Goal: Transaction & Acquisition: Purchase product/service

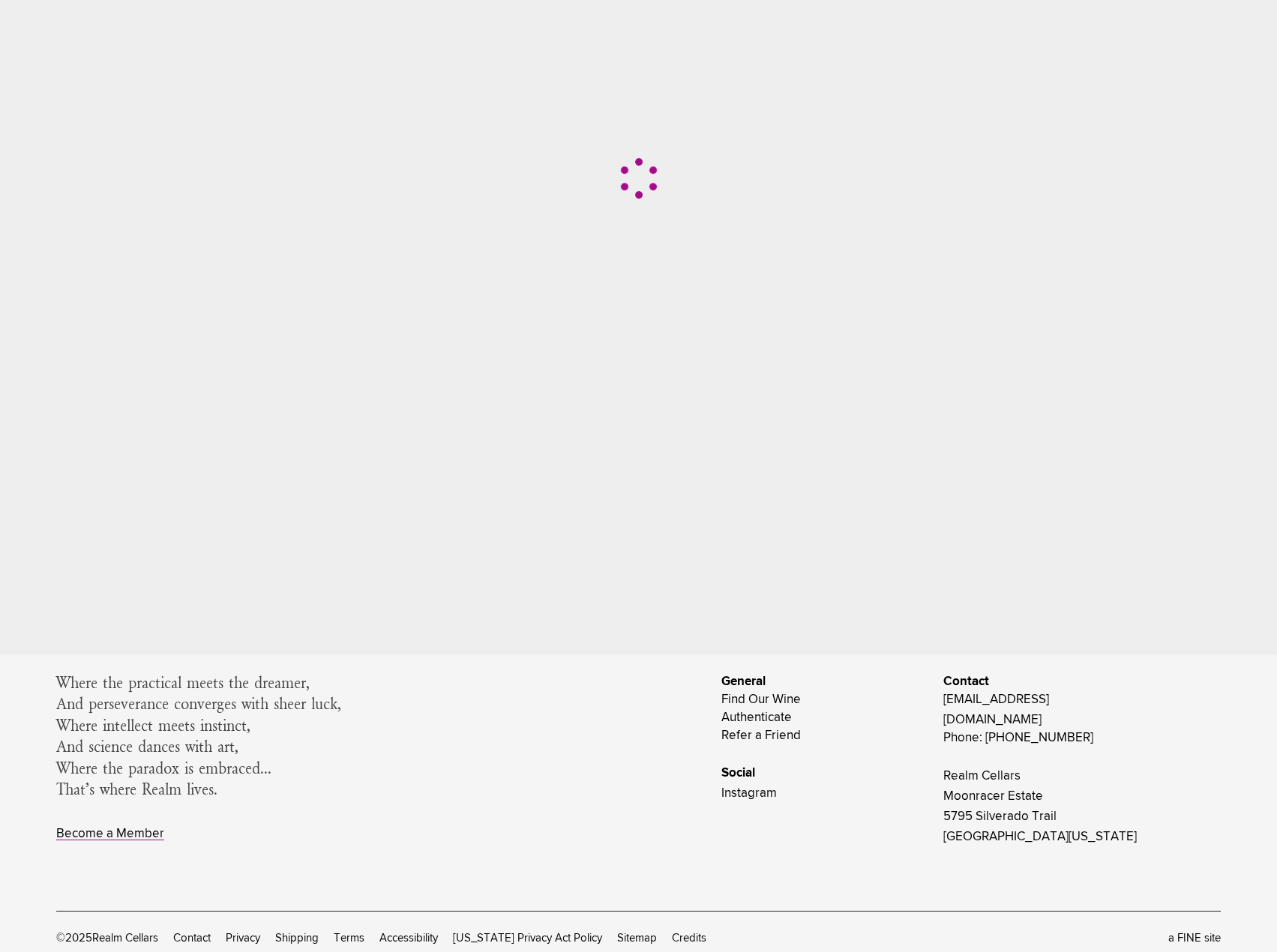
scroll to position [299, 0]
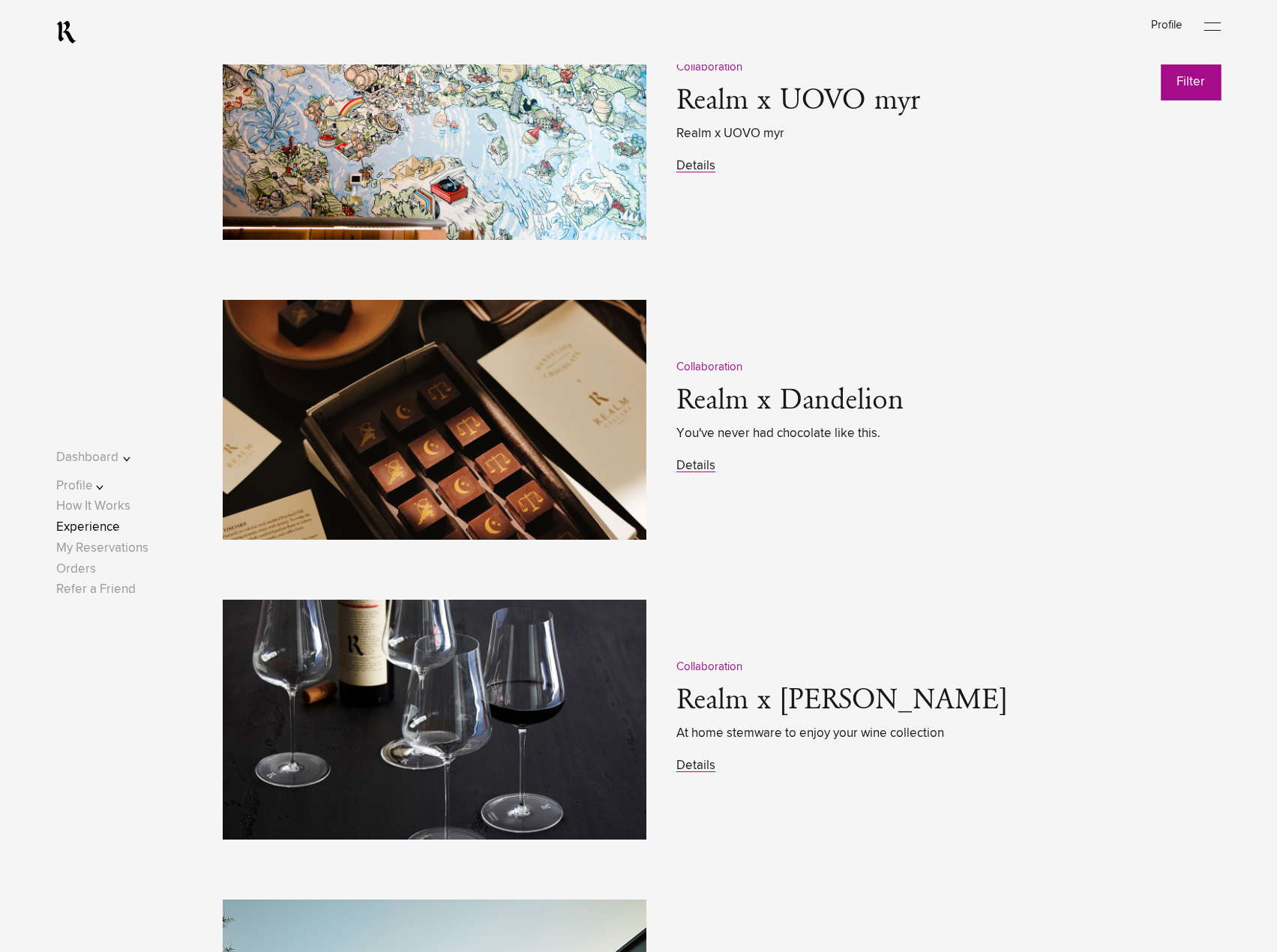
scroll to position [2249, 0]
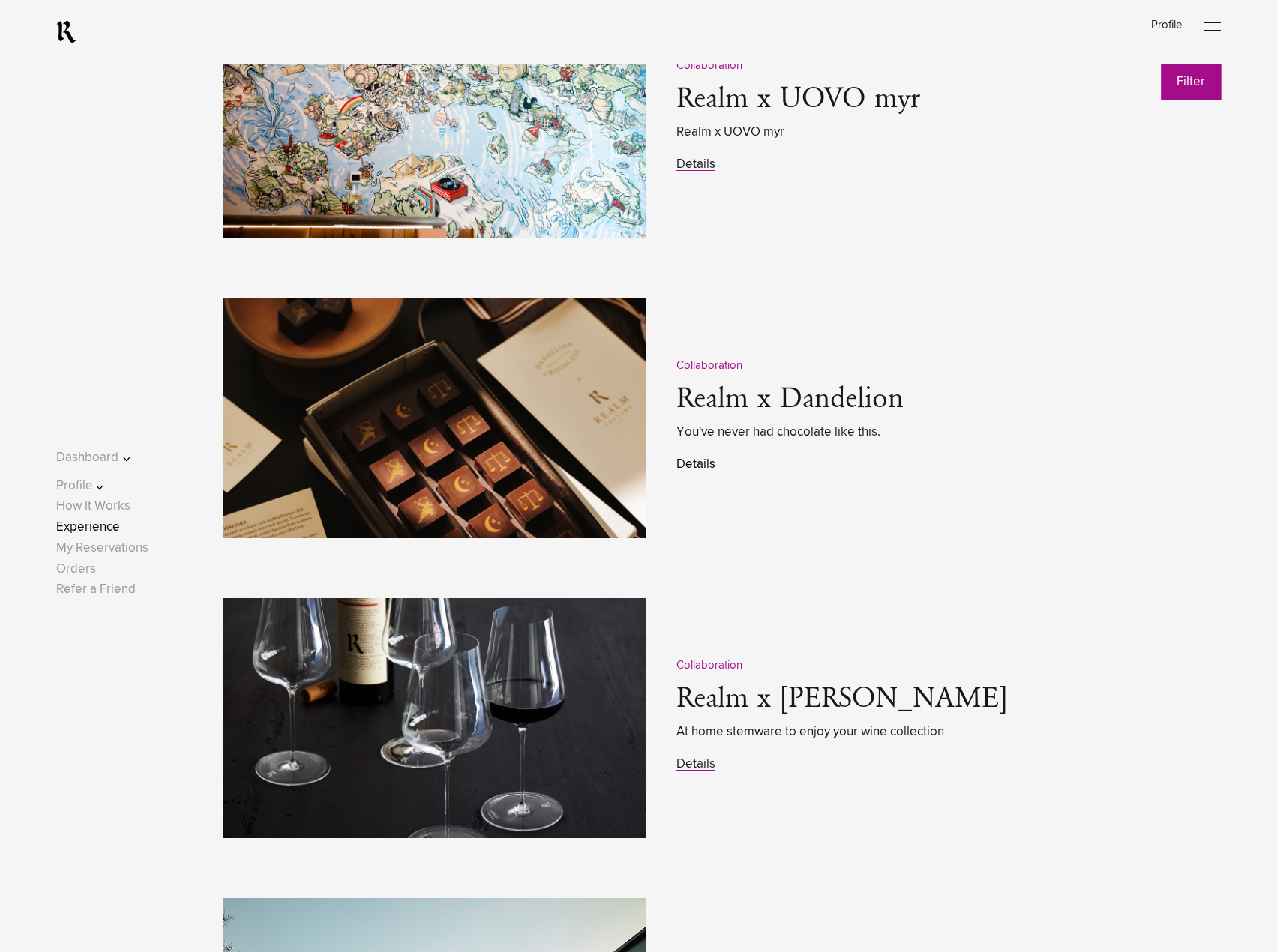
click at [694, 471] on link "Details" at bounding box center [696, 464] width 39 height 13
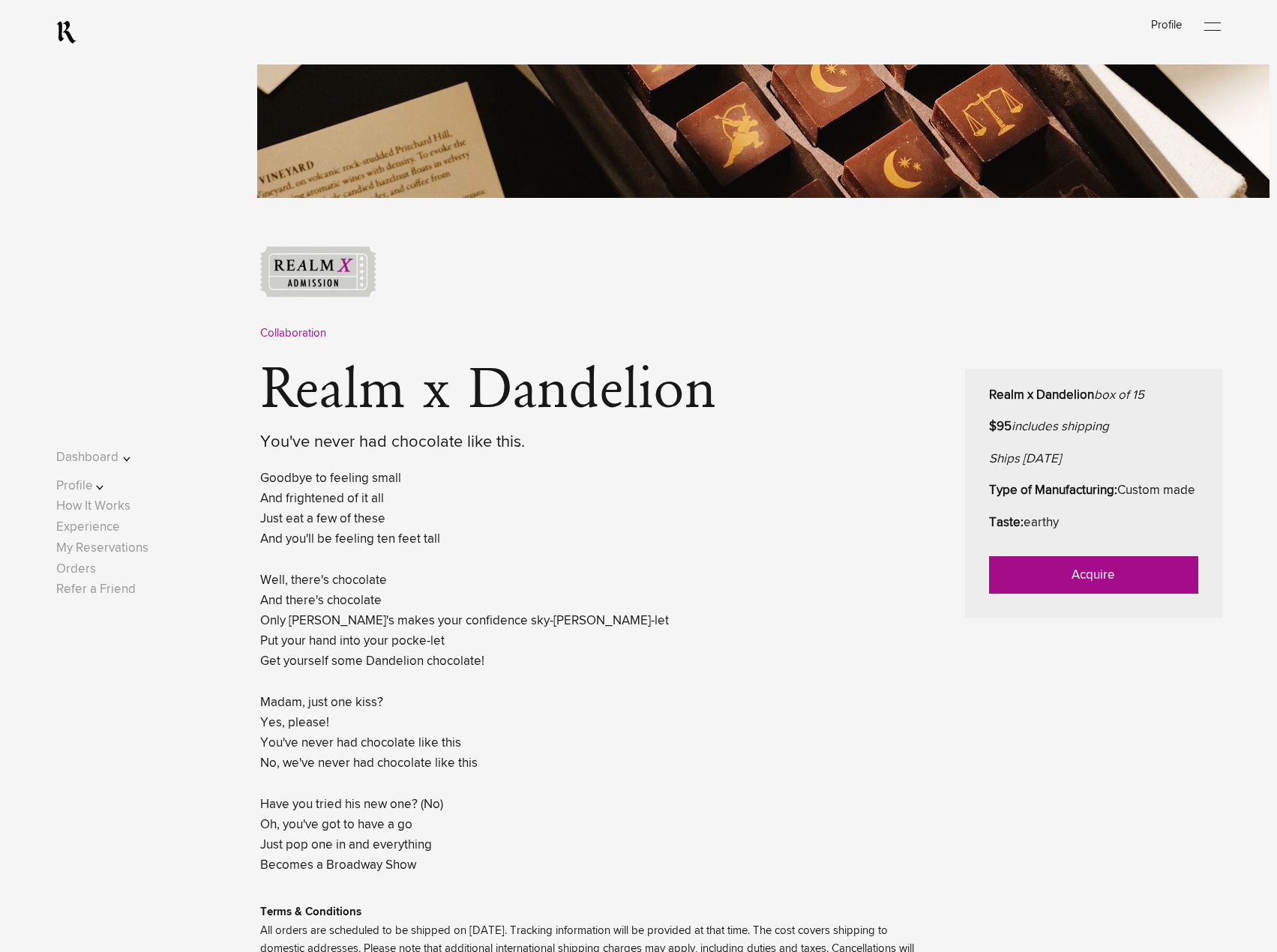
scroll to position [449, 0]
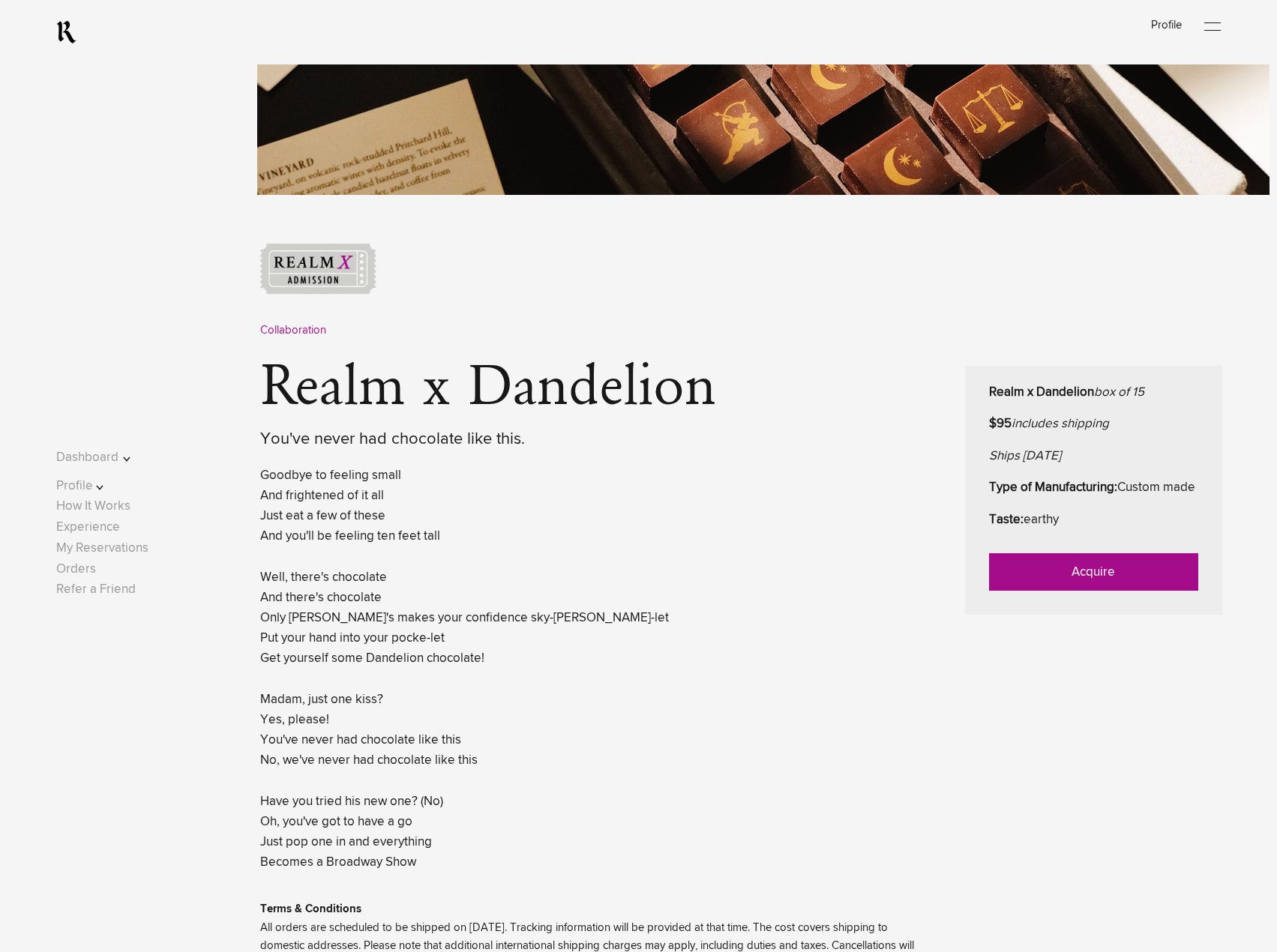
click at [1035, 590] on link "Acquire" at bounding box center [1093, 572] width 209 height 37
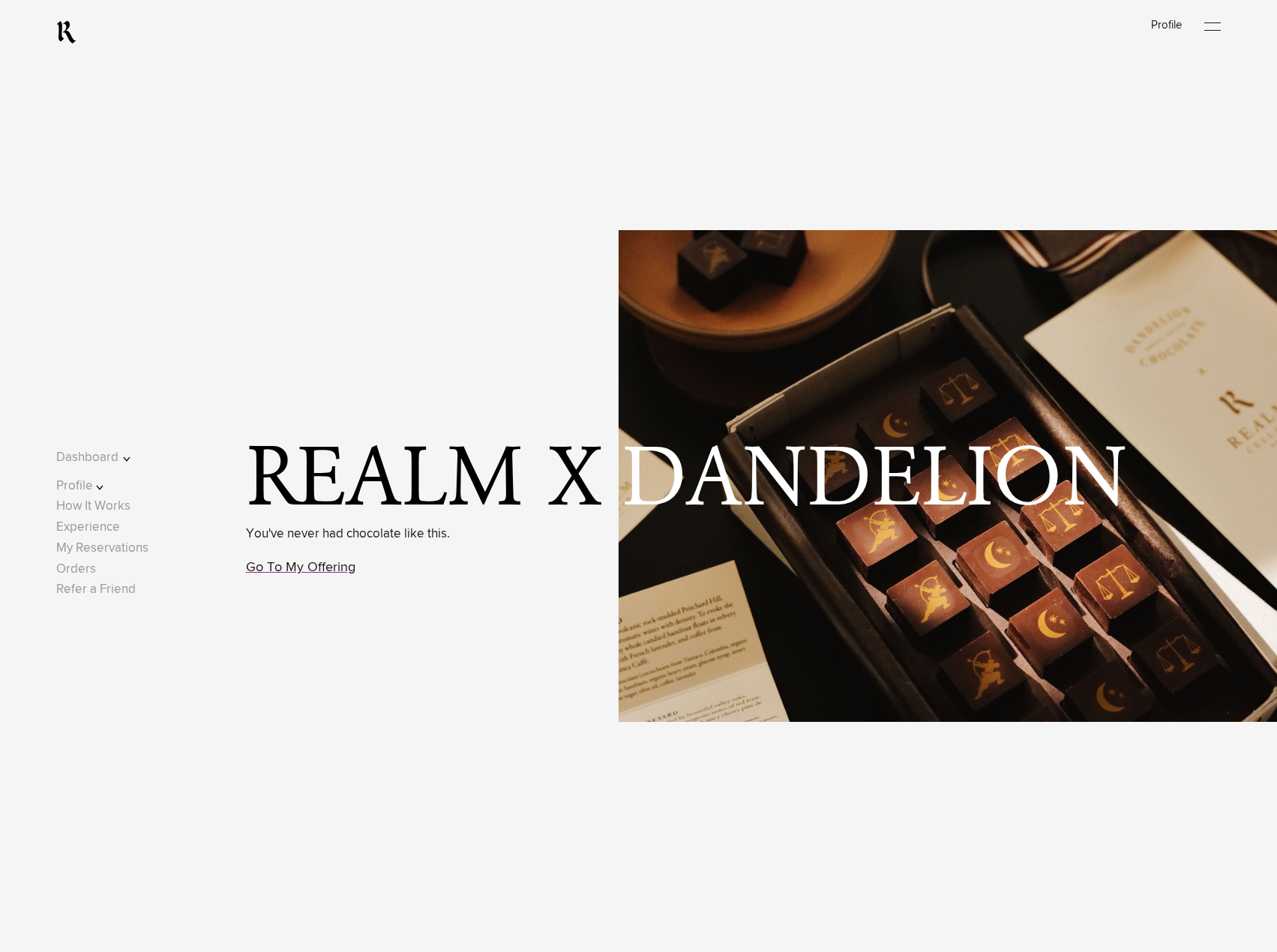
click at [351, 566] on p "Go To My Offering" at bounding box center [347, 568] width 204 height 22
click at [338, 570] on link "Go To My Offering" at bounding box center [300, 567] width 109 height 14
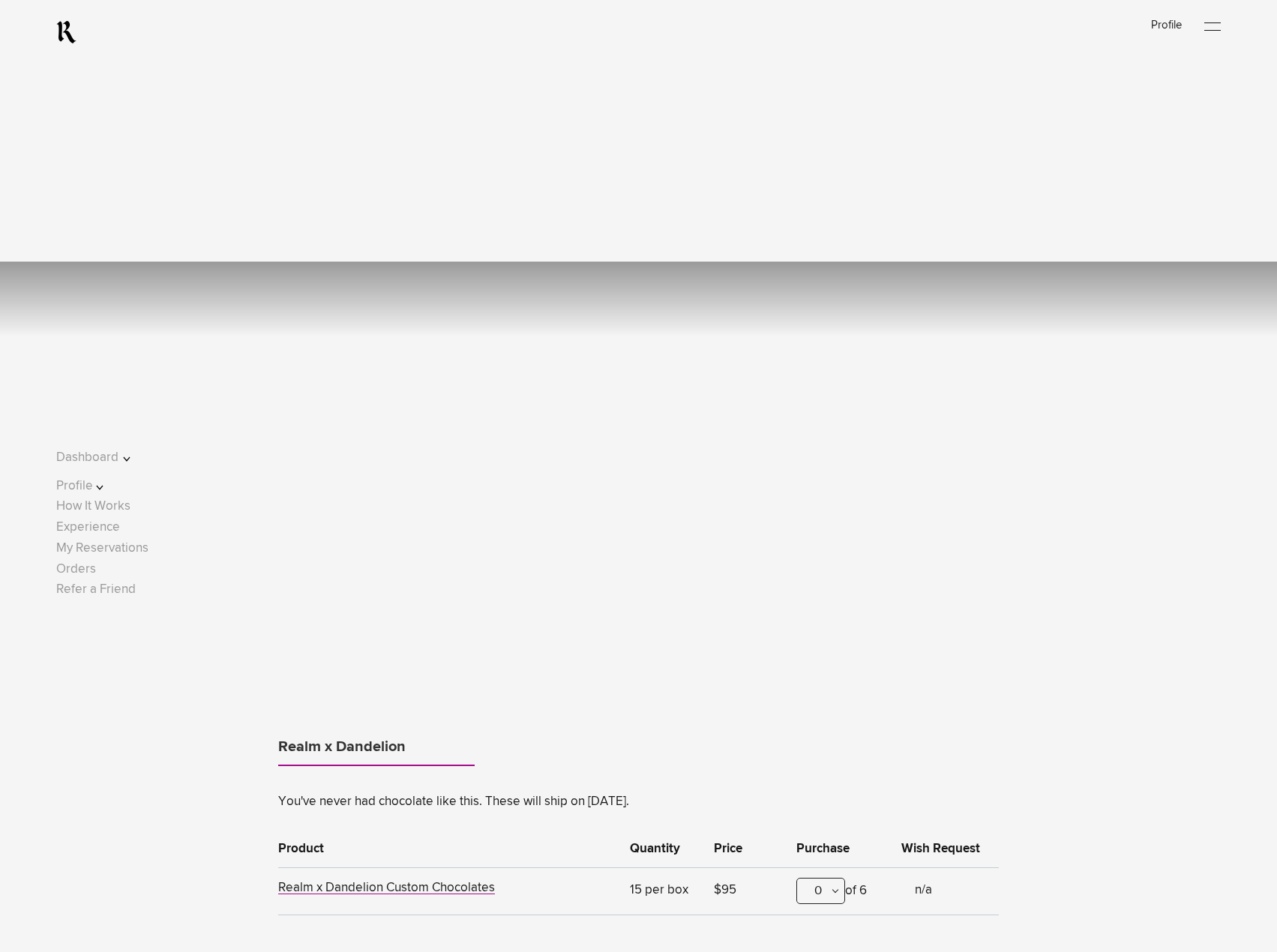
scroll to position [1306, 0]
